Goal: Find specific page/section: Find specific page/section

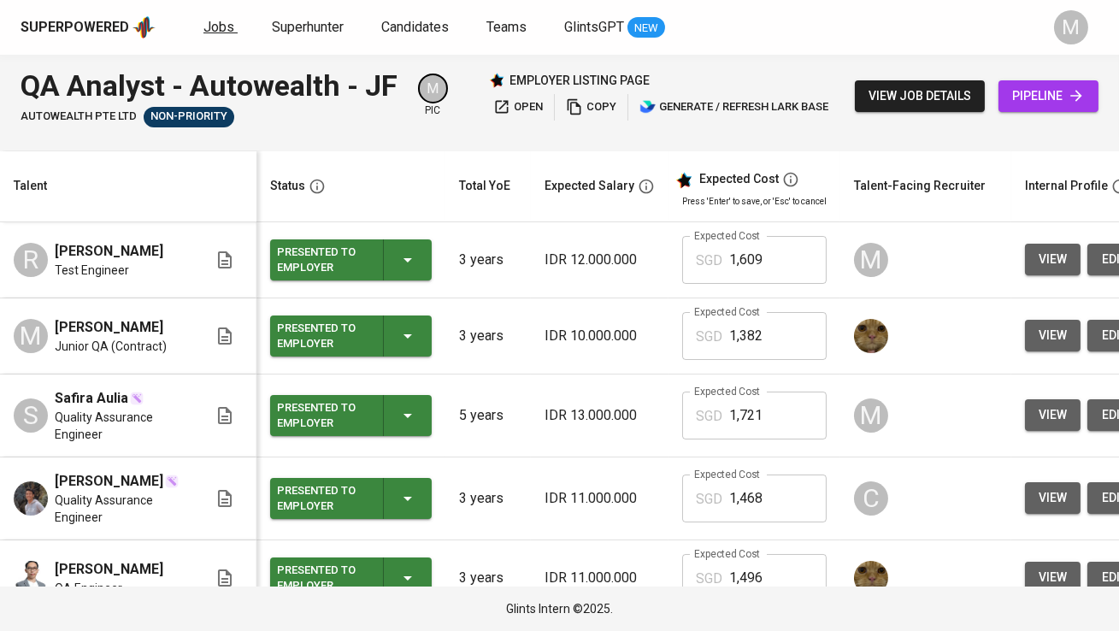
scroll to position [0, 24]
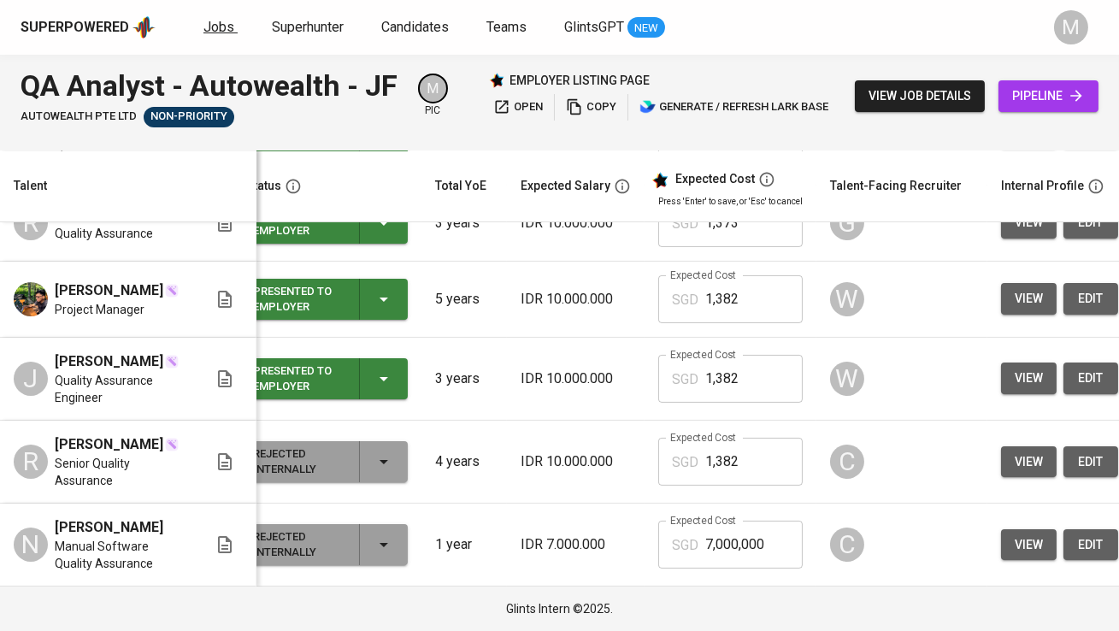
click at [222, 27] on span "Jobs" at bounding box center [219, 27] width 31 height 16
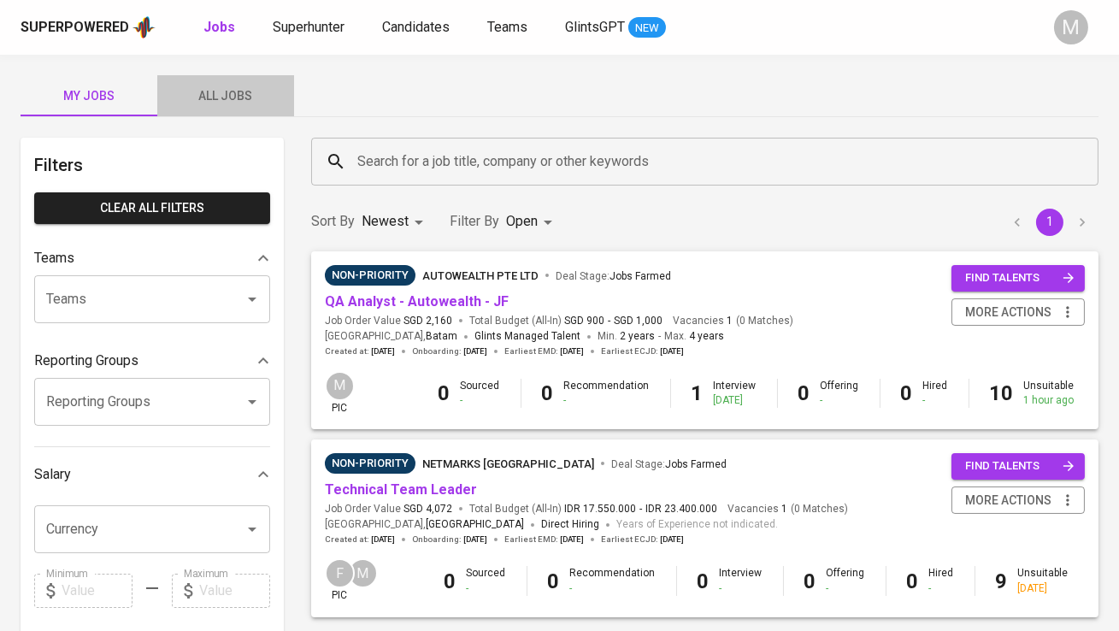
click at [238, 90] on span "All Jobs" at bounding box center [226, 96] width 116 height 21
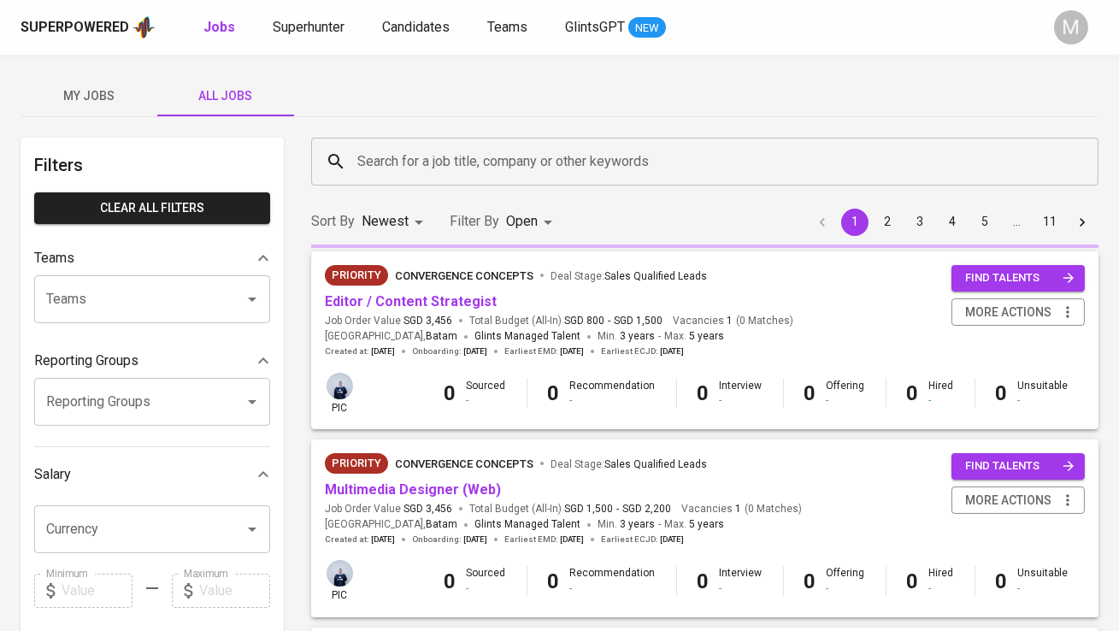
click at [359, 136] on div "Search for a job title, company or other keywords Search for a job title, compa…" at bounding box center [705, 161] width 808 height 68
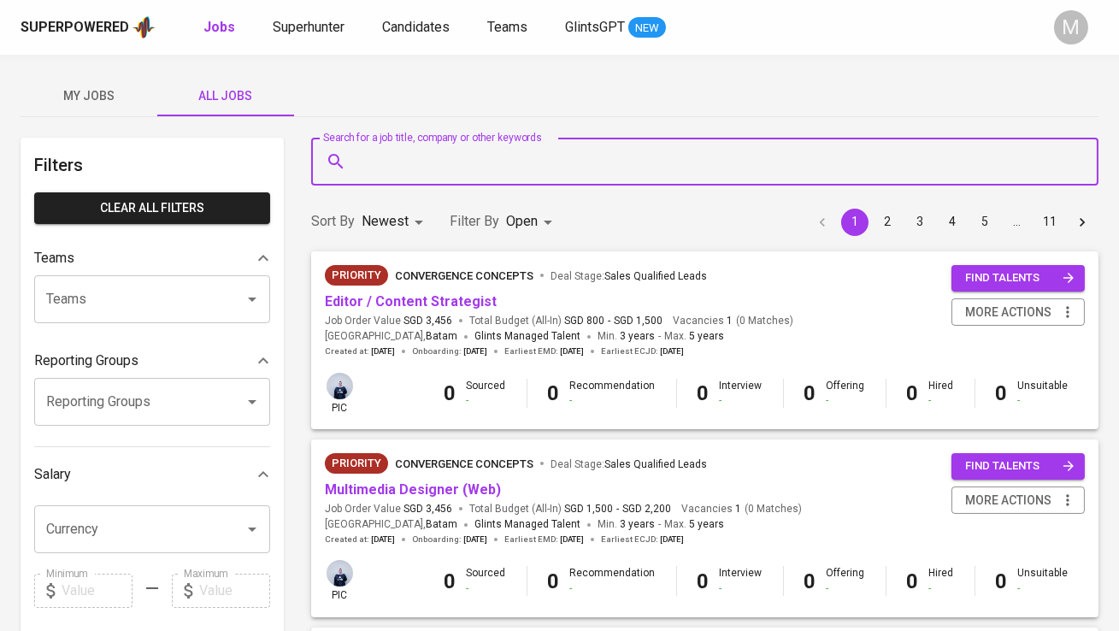
click at [374, 147] on input "Search for a job title, company or other keywords" at bounding box center [709, 161] width 712 height 32
click at [388, 168] on input "Search for a job title, company or other keywords" at bounding box center [709, 161] width 712 height 32
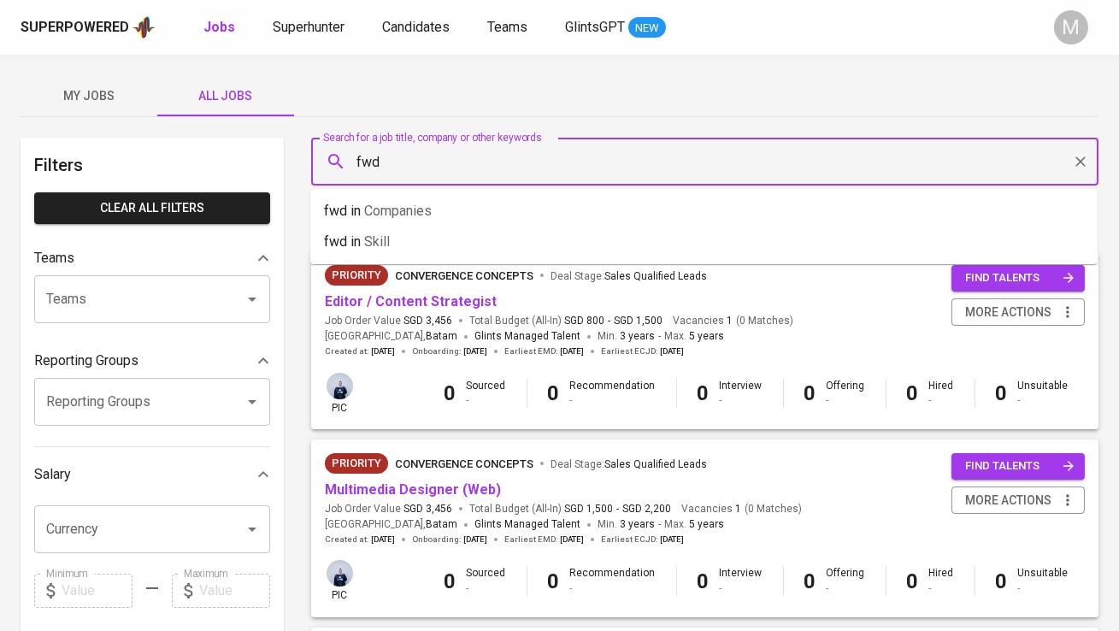
type input "fwd"
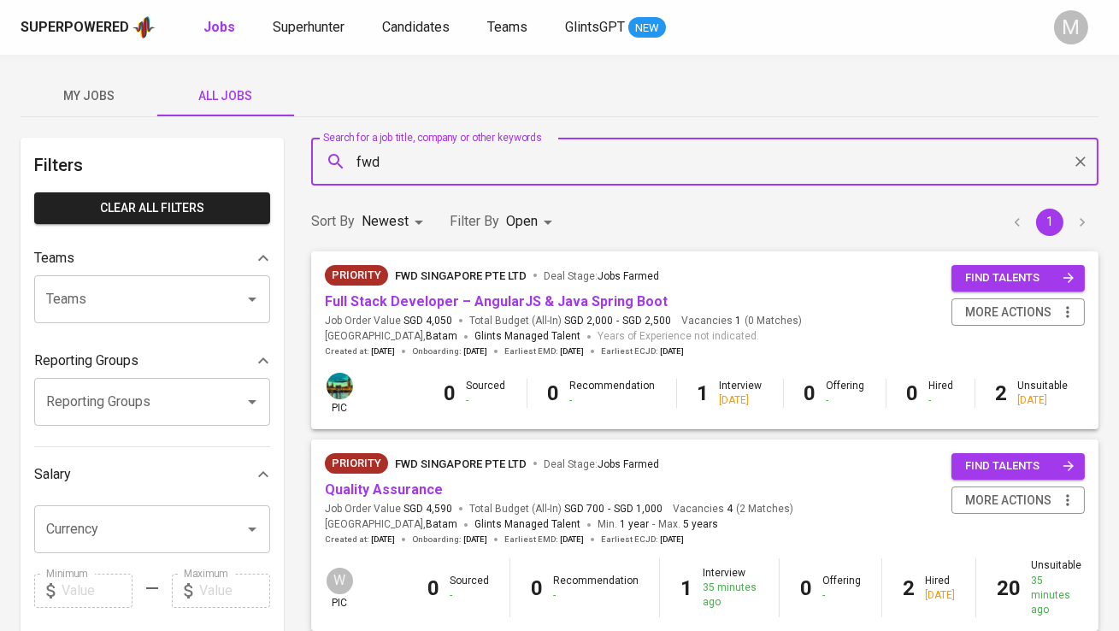
click at [387, 501] on div "Priority FWD Singapore Pte Ltd Deal Stage : Jobs Farmed Quality Assurance Job O…" at bounding box center [559, 499] width 469 height 92
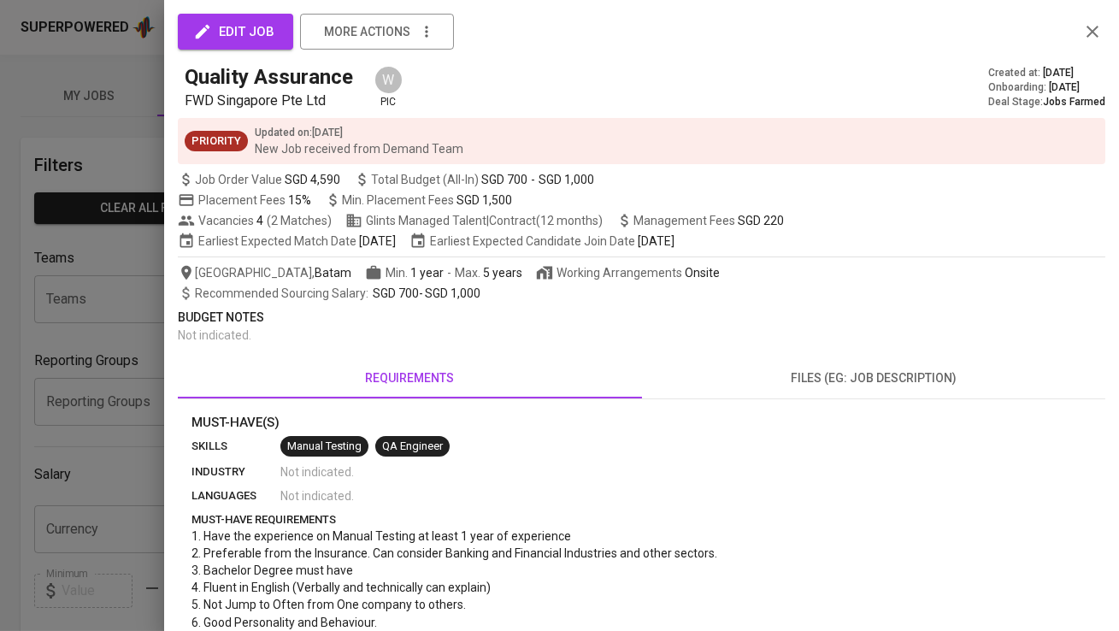
click at [35, 300] on div at bounding box center [559, 315] width 1119 height 631
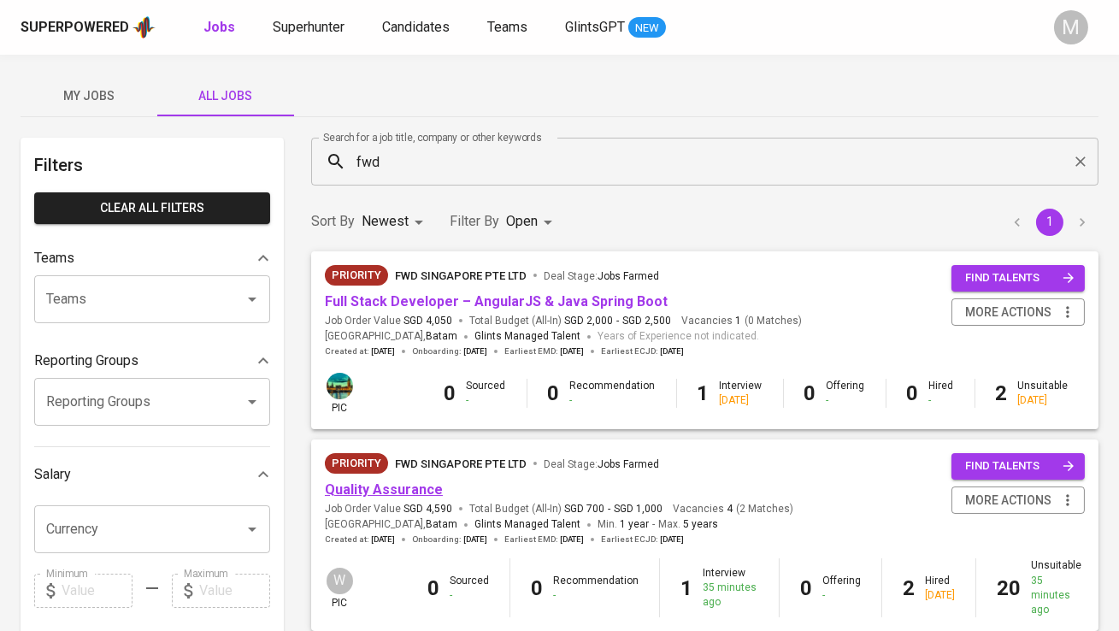
click at [398, 488] on link "Quality Assurance" at bounding box center [384, 489] width 118 height 16
